Goal: Find specific page/section: Find specific page/section

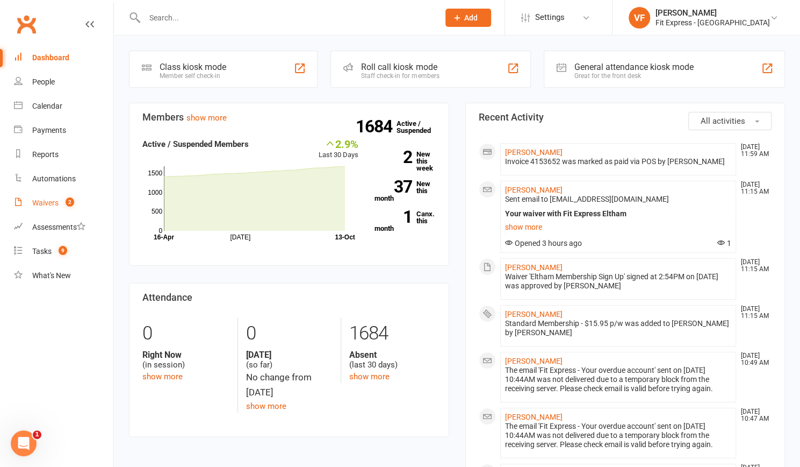
click at [43, 206] on div "Waivers" at bounding box center [45, 202] width 26 height 9
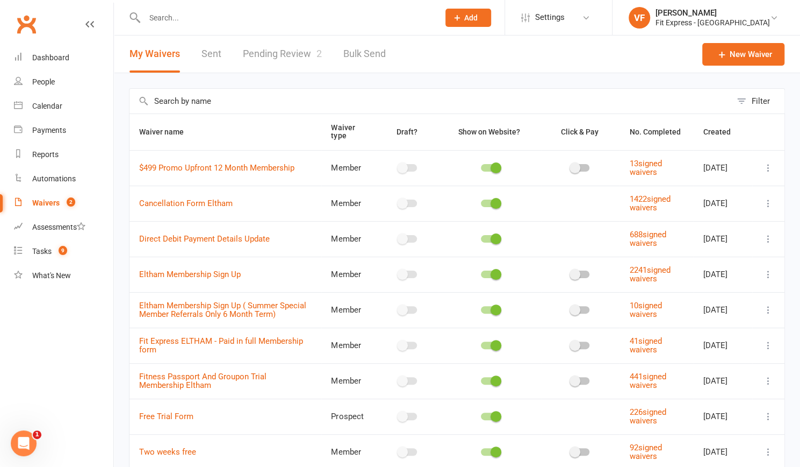
click at [297, 61] on link "Pending Review 2" at bounding box center [282, 53] width 79 height 37
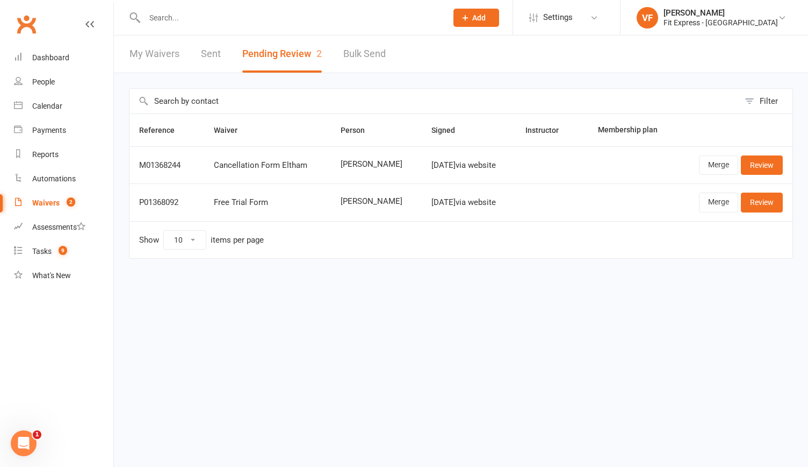
click at [173, 17] on input "text" at bounding box center [290, 17] width 298 height 15
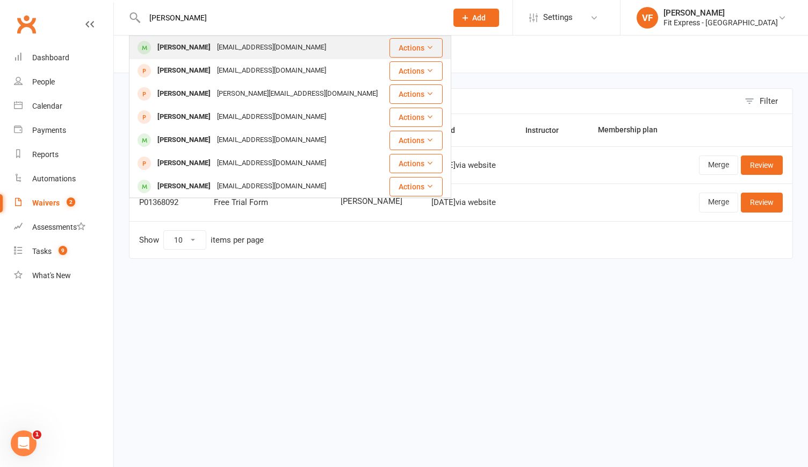
type input "[PERSON_NAME]"
click at [214, 49] on div "[EMAIL_ADDRESS][DOMAIN_NAME]" at bounding box center [272, 48] width 116 height 16
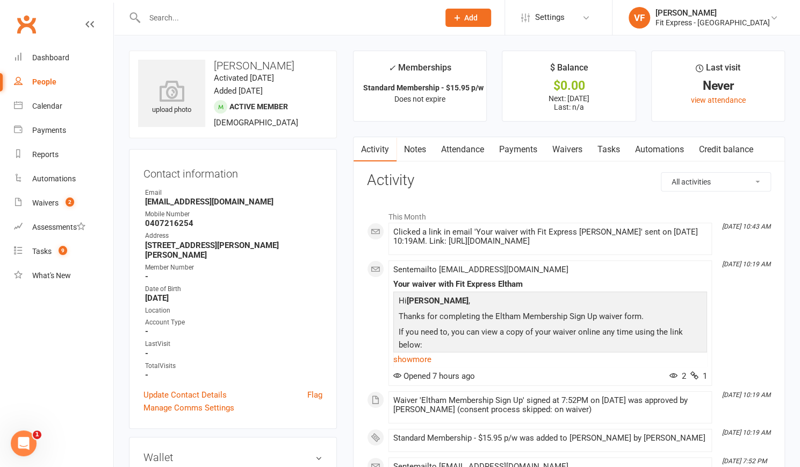
click at [510, 147] on link "Payments" at bounding box center [518, 149] width 53 height 25
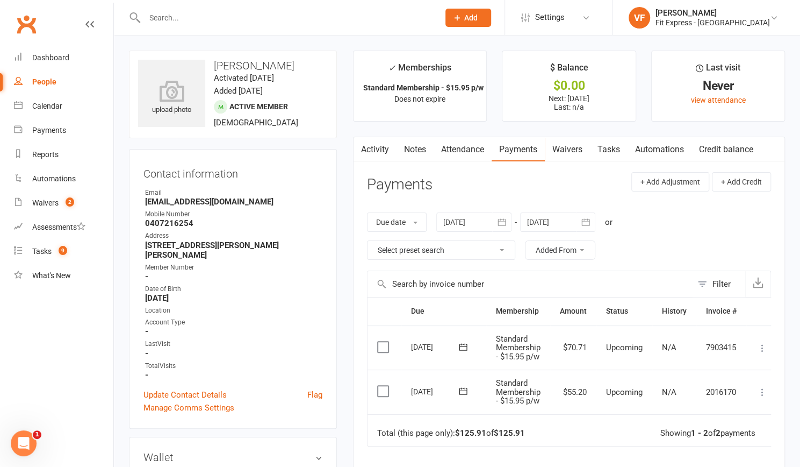
click at [186, 19] on input "text" at bounding box center [286, 17] width 290 height 15
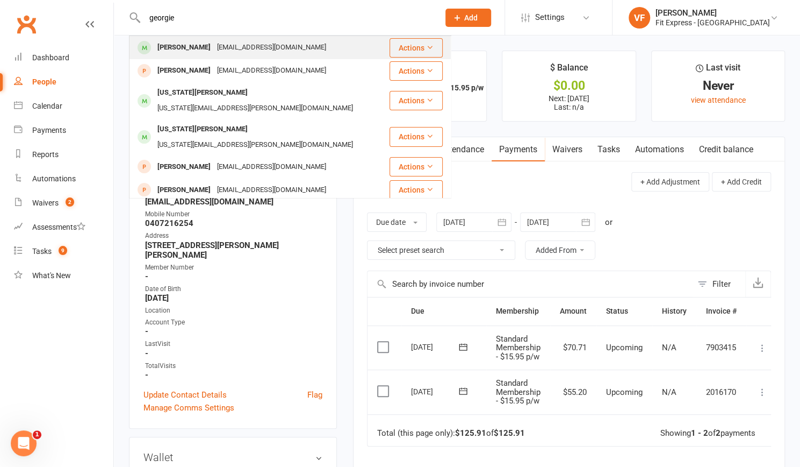
type input "georgie"
click at [214, 53] on div "[EMAIL_ADDRESS][DOMAIN_NAME]" at bounding box center [272, 48] width 116 height 16
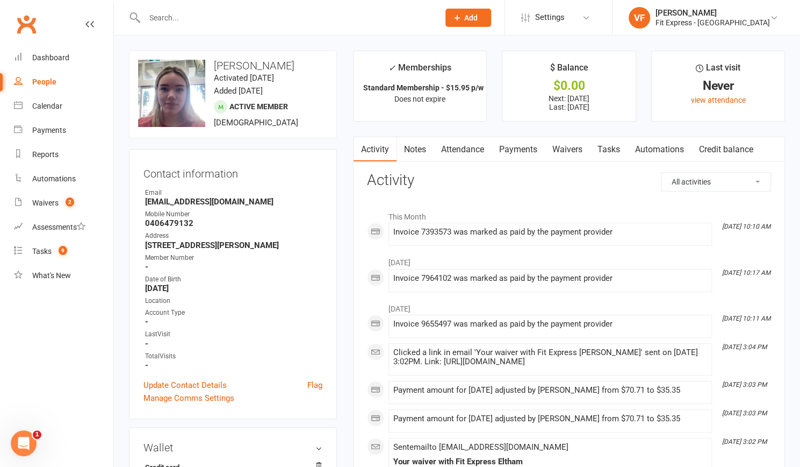
click at [513, 149] on link "Payments" at bounding box center [518, 149] width 53 height 25
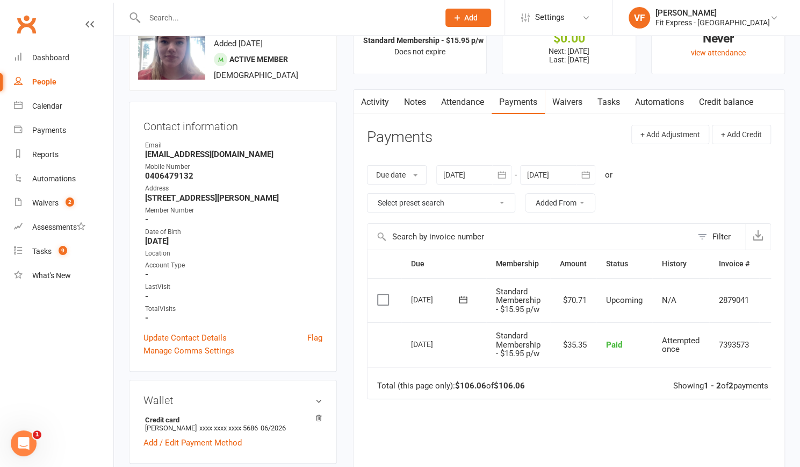
scroll to position [48, 0]
click at [505, 177] on icon "button" at bounding box center [502, 173] width 11 height 11
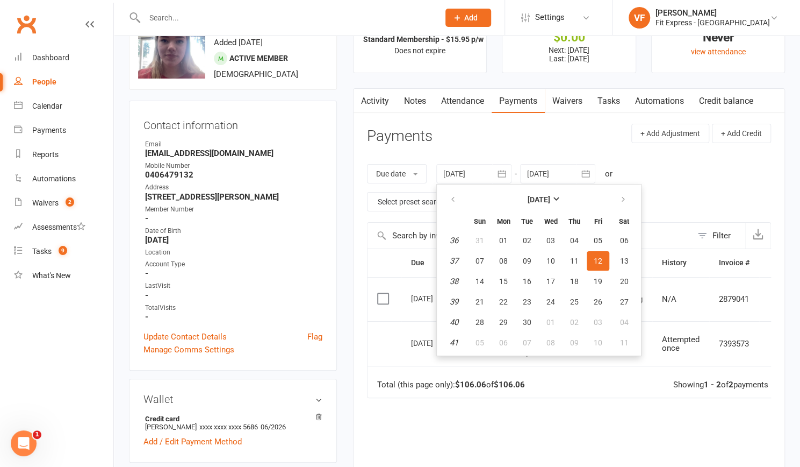
scroll to position [0, 0]
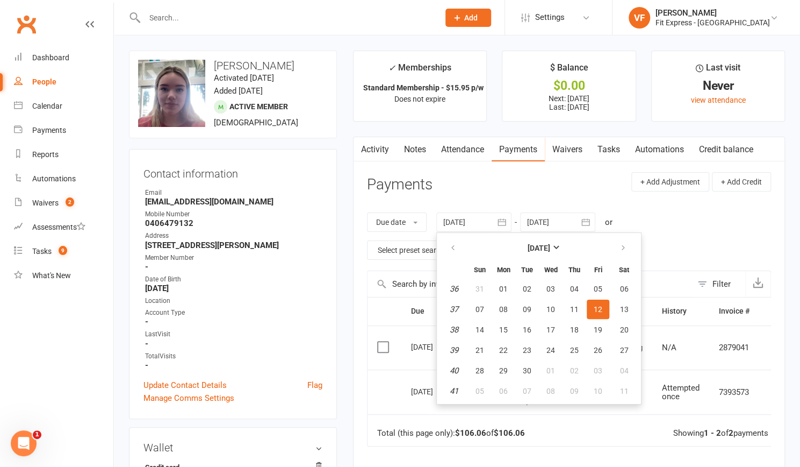
click at [467, 169] on div "Activity Notes Attendance Payments Waivers Tasks Automations Credit balance Pay…" at bounding box center [569, 369] width 432 height 465
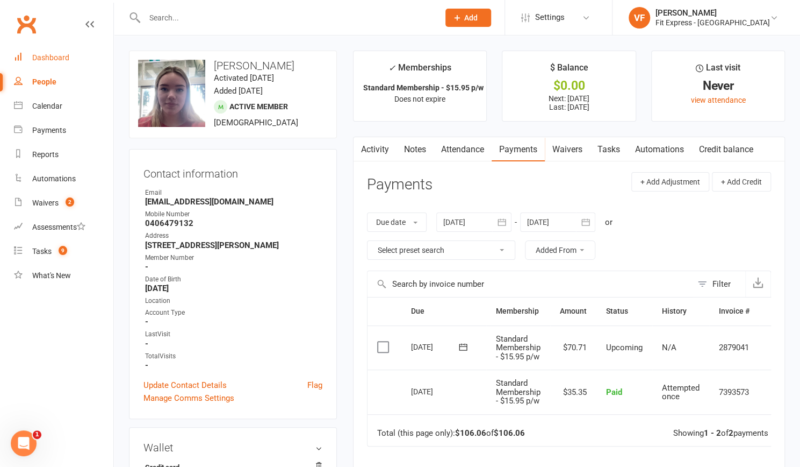
click at [51, 62] on div "Dashboard" at bounding box center [50, 57] width 37 height 9
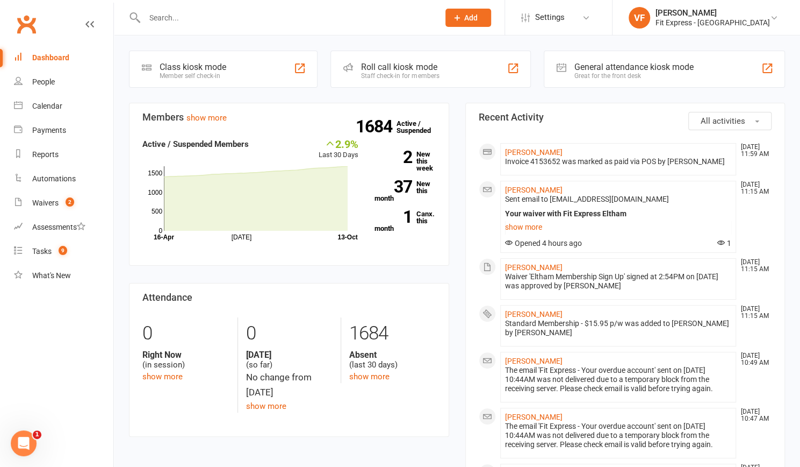
click at [255, 20] on input "text" at bounding box center [286, 17] width 290 height 15
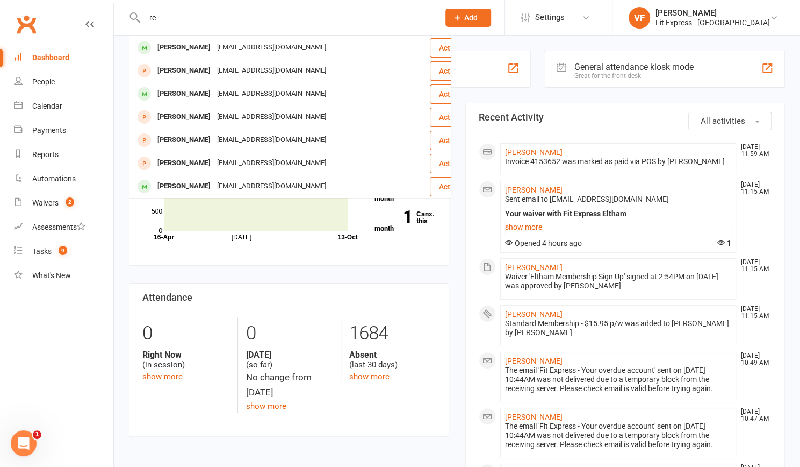
type input "r"
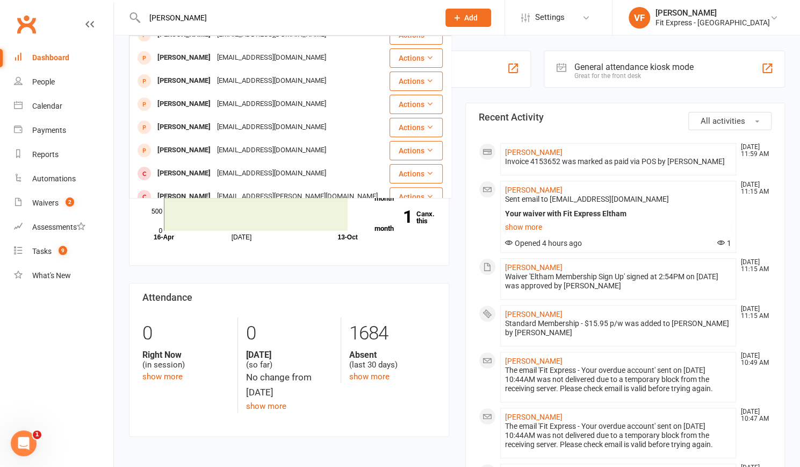
scroll to position [152, 0]
type input "[PERSON_NAME]"
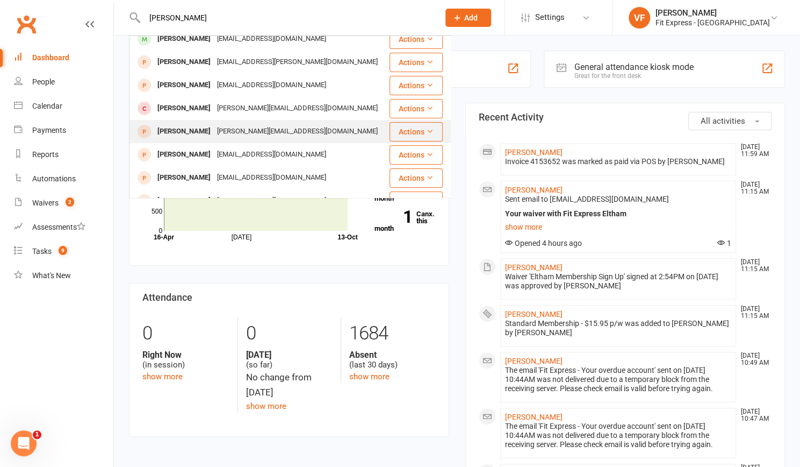
scroll to position [0, 0]
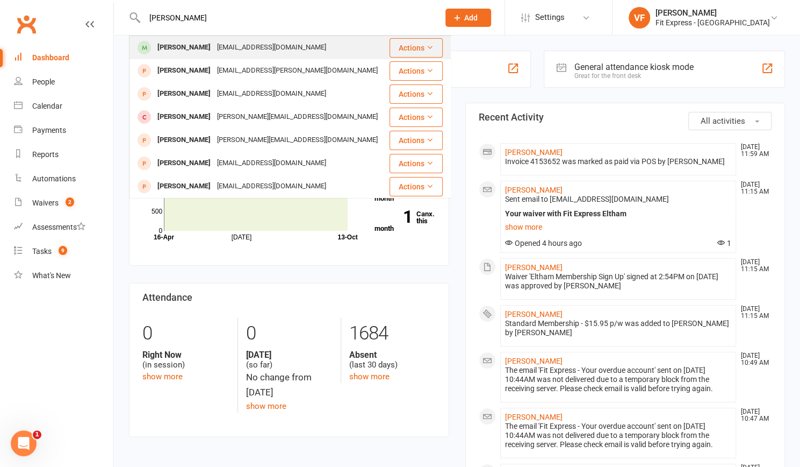
click at [195, 54] on div "[PERSON_NAME]" at bounding box center [184, 48] width 60 height 16
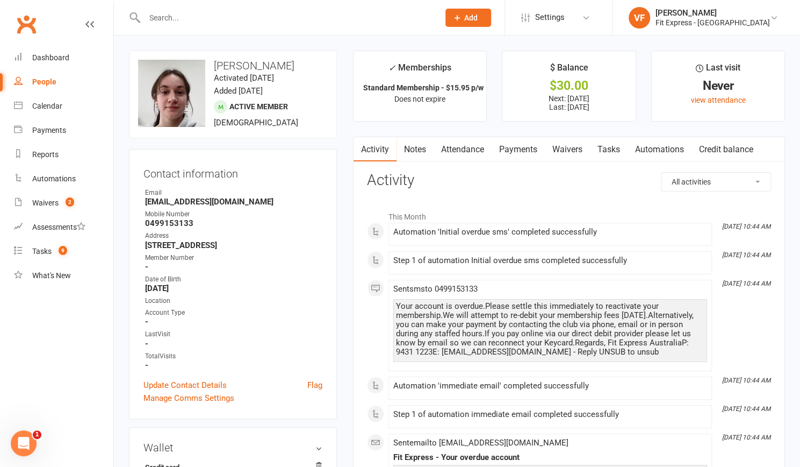
click at [518, 152] on link "Payments" at bounding box center [518, 149] width 53 height 25
